Goal: Task Accomplishment & Management: Use online tool/utility

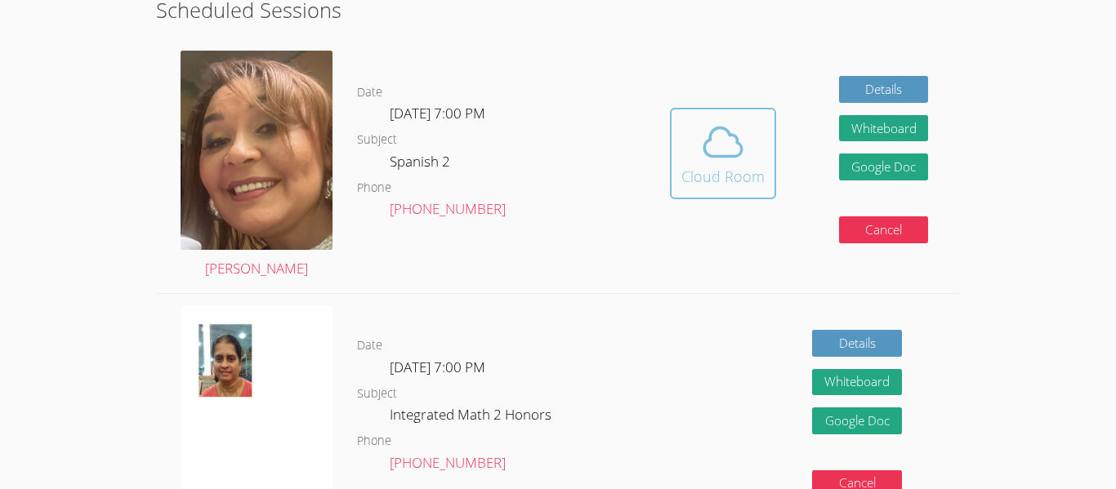
scroll to position [420, 0]
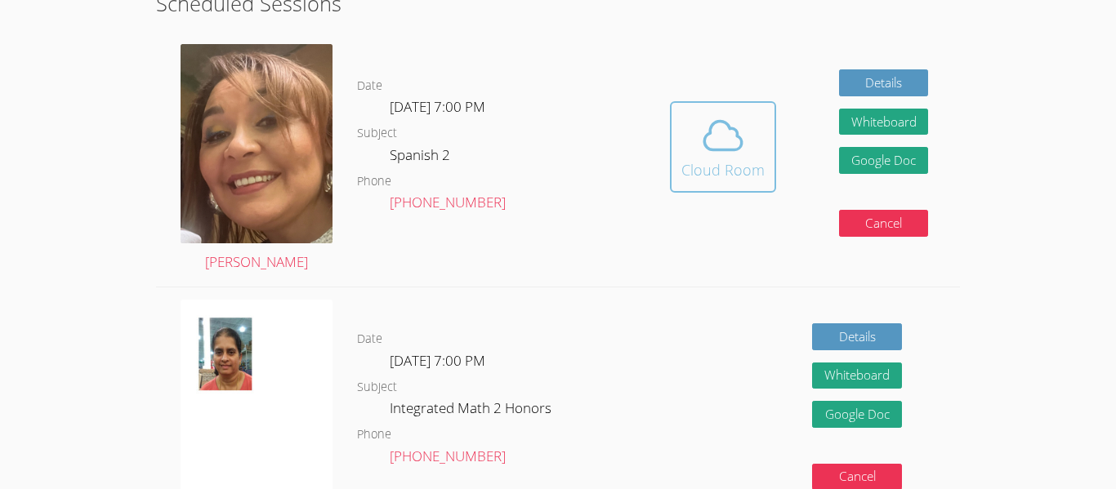
click at [729, 141] on icon at bounding box center [723, 136] width 46 height 46
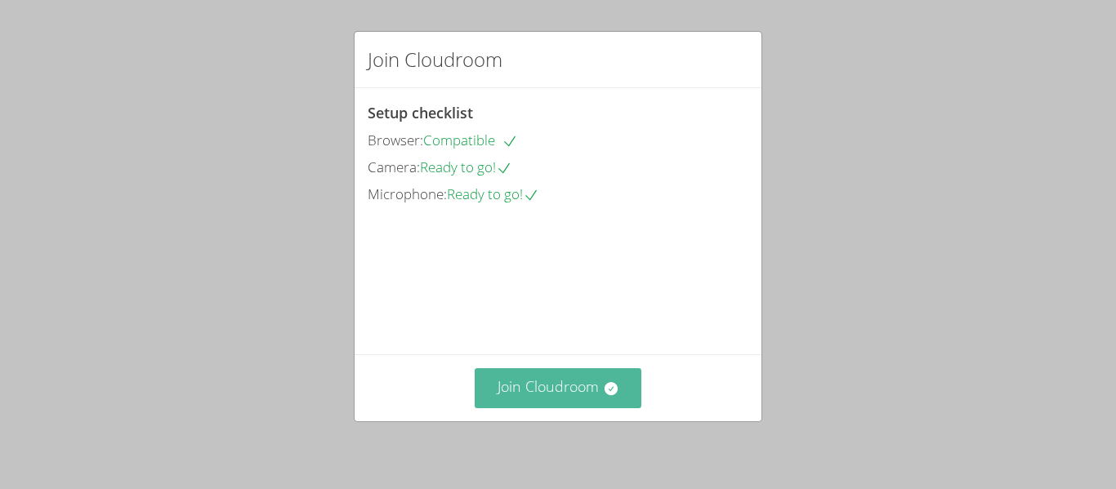
click at [566, 396] on button "Join Cloudroom" at bounding box center [558, 388] width 167 height 40
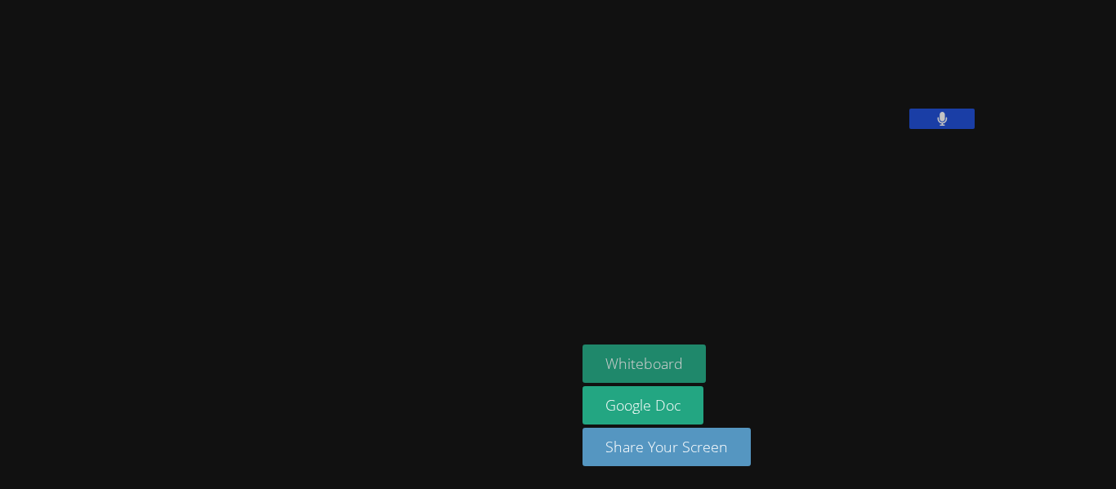
click at [596, 352] on button "Whiteboard" at bounding box center [644, 364] width 123 height 38
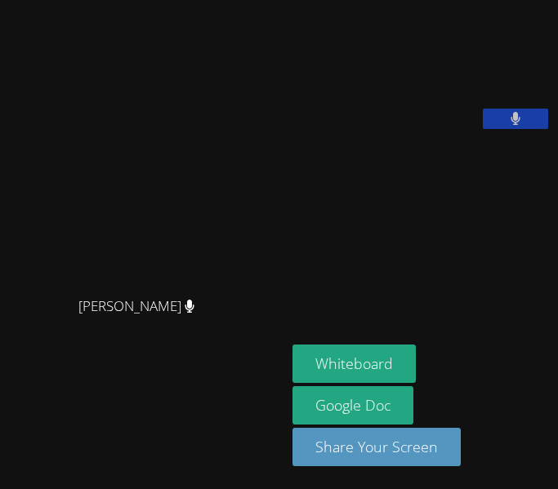
click at [524, 129] on button at bounding box center [515, 119] width 65 height 20
click at [524, 126] on icon at bounding box center [515, 119] width 17 height 14
click at [520, 126] on icon at bounding box center [516, 119] width 11 height 14
click at [520, 126] on icon at bounding box center [515, 119] width 17 height 14
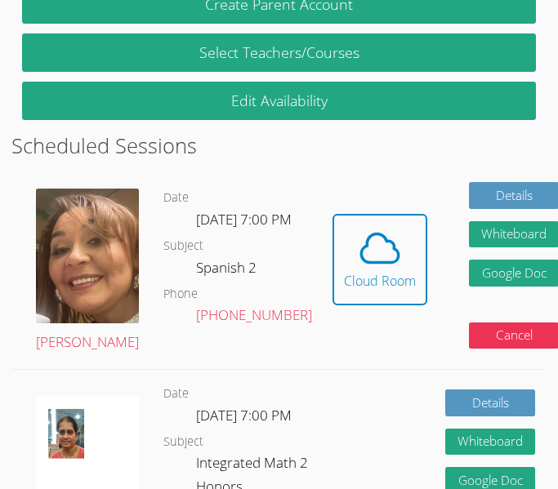
scroll to position [494, 0]
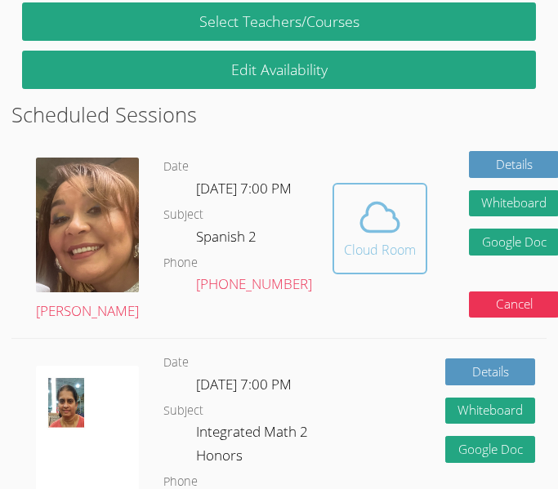
click at [344, 260] on div "Cloud Room" at bounding box center [380, 250] width 72 height 20
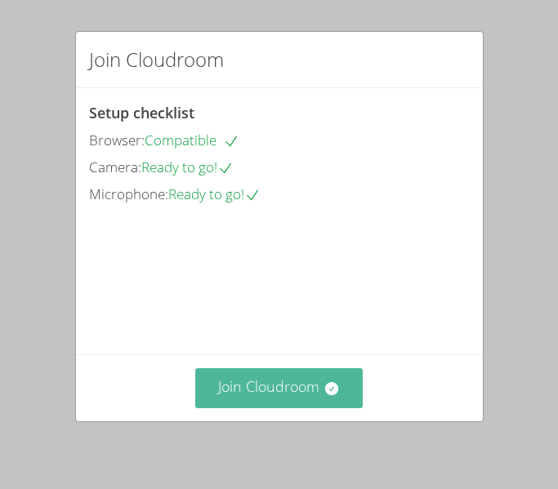
click at [300, 380] on button "Join Cloudroom" at bounding box center [278, 388] width 167 height 40
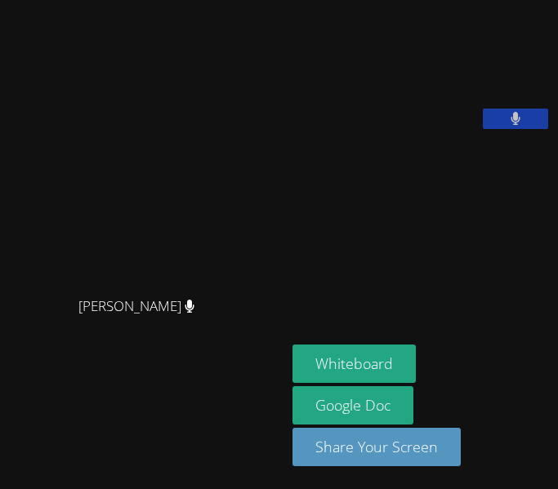
click at [507, 129] on button at bounding box center [515, 119] width 65 height 20
click at [515, 129] on button at bounding box center [515, 119] width 65 height 20
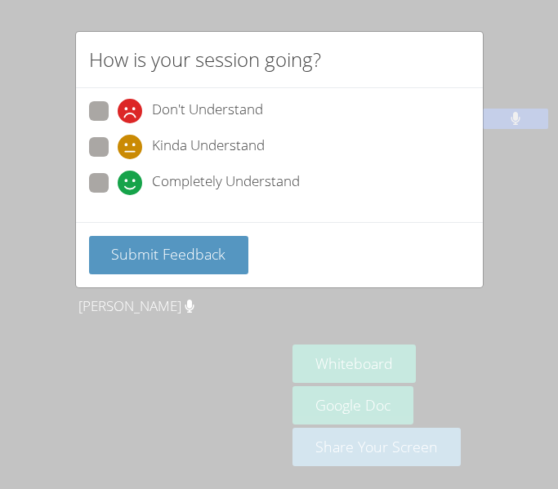
click at [118, 159] on span at bounding box center [118, 159] width 0 height 0
click at [118, 151] on input "Kinda Understand" at bounding box center [125, 144] width 14 height 14
radio input "true"
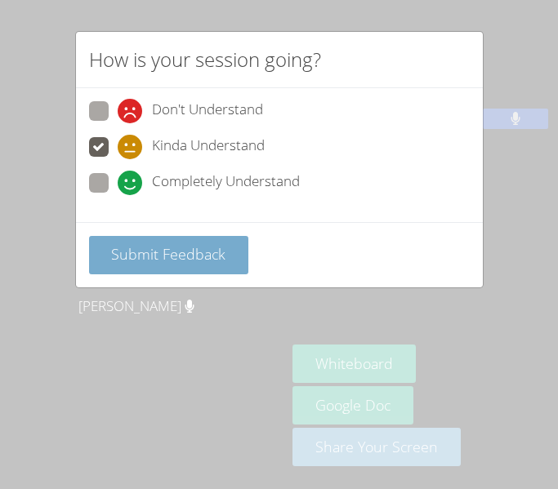
click at [145, 243] on button "Submit Feedback" at bounding box center [169, 255] width 160 height 38
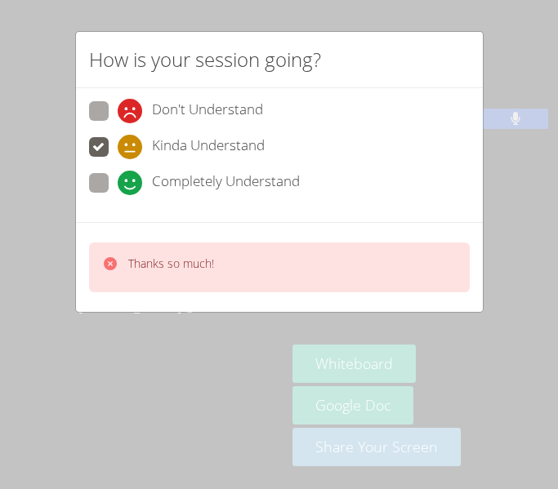
click at [528, 300] on aside "Lisa Otuonye Whiteboard Google Doc Share Your Screen" at bounding box center [422, 244] width 272 height 489
